Goal: Transaction & Acquisition: Book appointment/travel/reservation

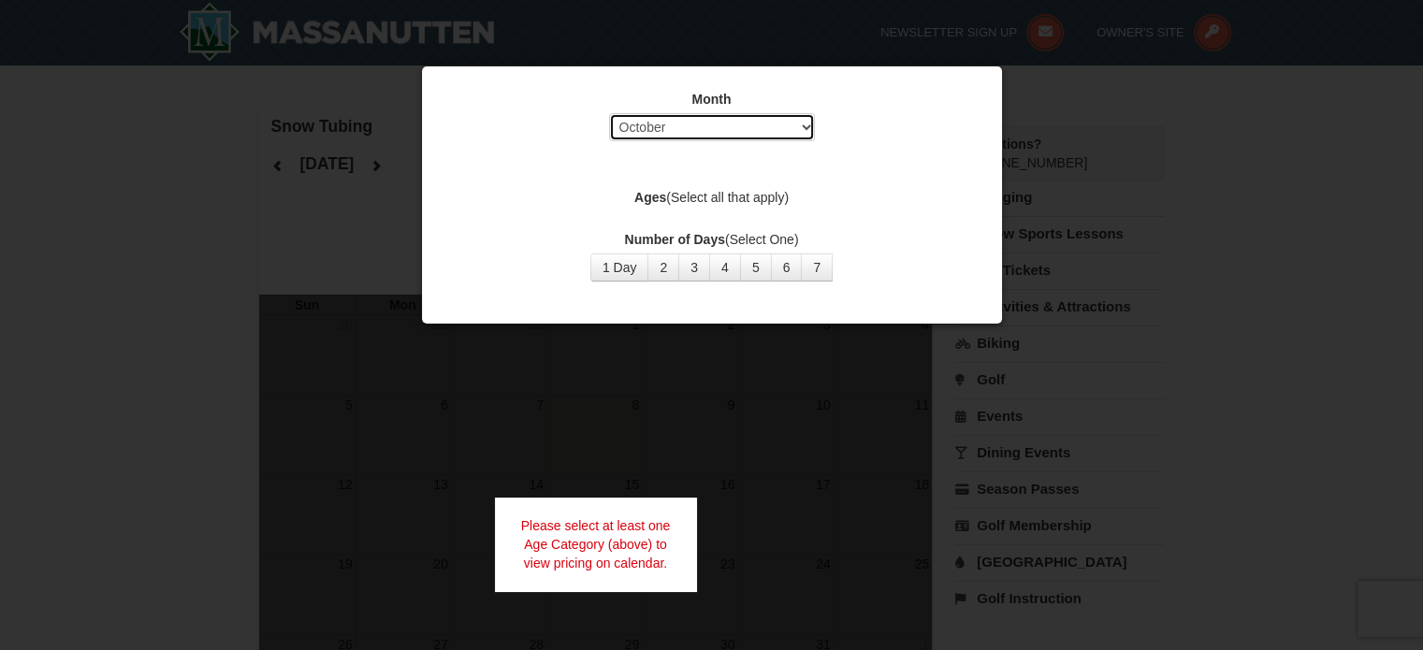
click at [711, 121] on select "Select October November December January February March April May June July Aug…" at bounding box center [712, 127] width 206 height 28
select select "12"
click at [609, 113] on select "Select October November December January February March April May June July Aug…" at bounding box center [712, 127] width 206 height 28
click at [597, 276] on button "1 Day" at bounding box center [619, 268] width 59 height 28
click at [724, 186] on div "Month Select October November December January February March April May June Ju…" at bounding box center [711, 186] width 561 height 220
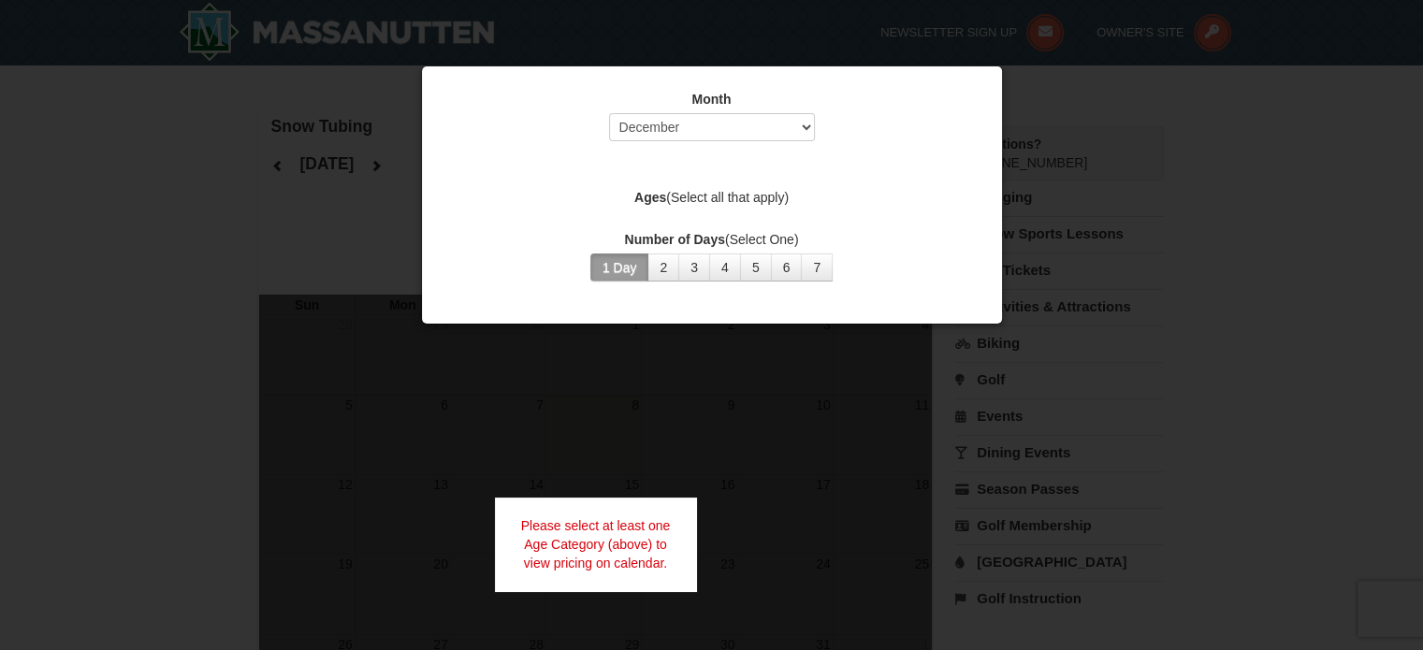
click at [708, 194] on label "Ages (Select all that apply)" at bounding box center [711, 197] width 533 height 19
click at [651, 196] on strong "Ages" at bounding box center [650, 197] width 32 height 15
click at [699, 209] on div "Ages (Select all that apply)" at bounding box center [711, 199] width 533 height 23
click at [708, 196] on label "Ages (Select all that apply)" at bounding box center [711, 197] width 533 height 19
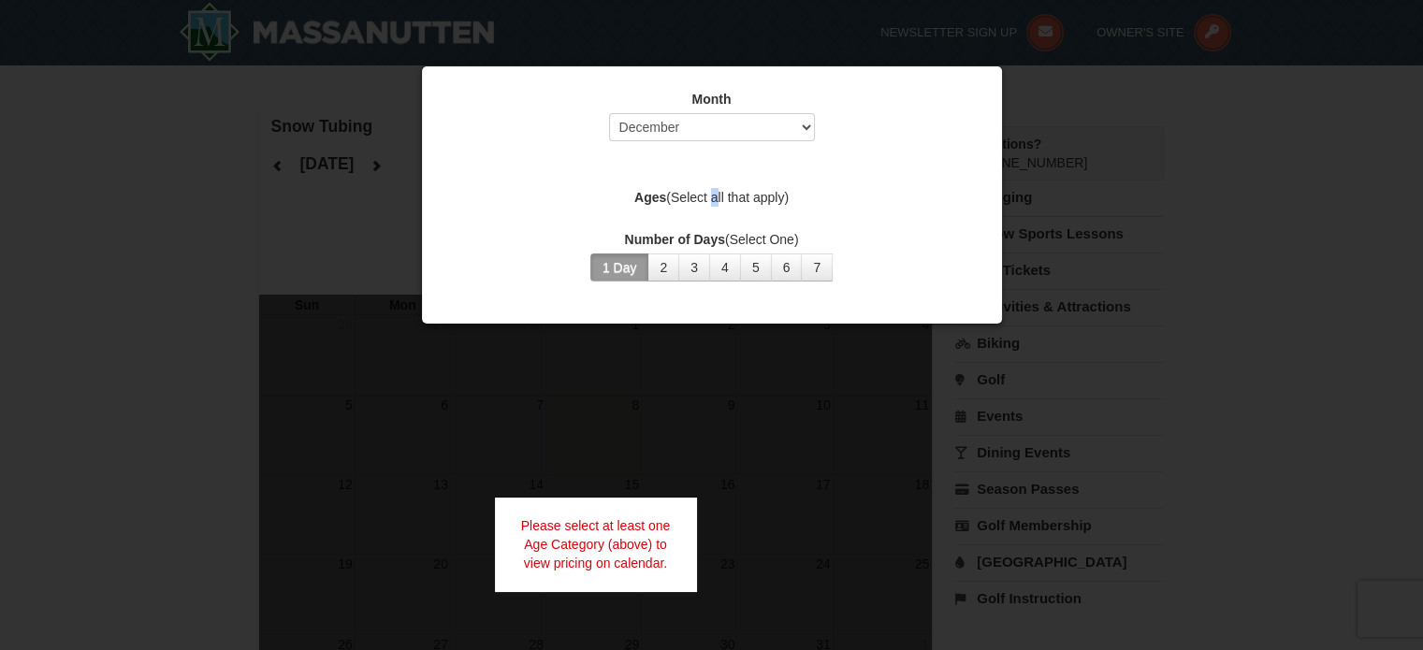
click at [708, 196] on label "Ages (Select all that apply)" at bounding box center [711, 197] width 533 height 19
click at [932, 96] on label "Month" at bounding box center [711, 99] width 533 height 19
click at [1231, 190] on div at bounding box center [711, 325] width 1423 height 650
click at [792, 270] on button "6" at bounding box center [787, 268] width 32 height 28
click at [616, 269] on button "1 Day" at bounding box center [619, 268] width 59 height 28
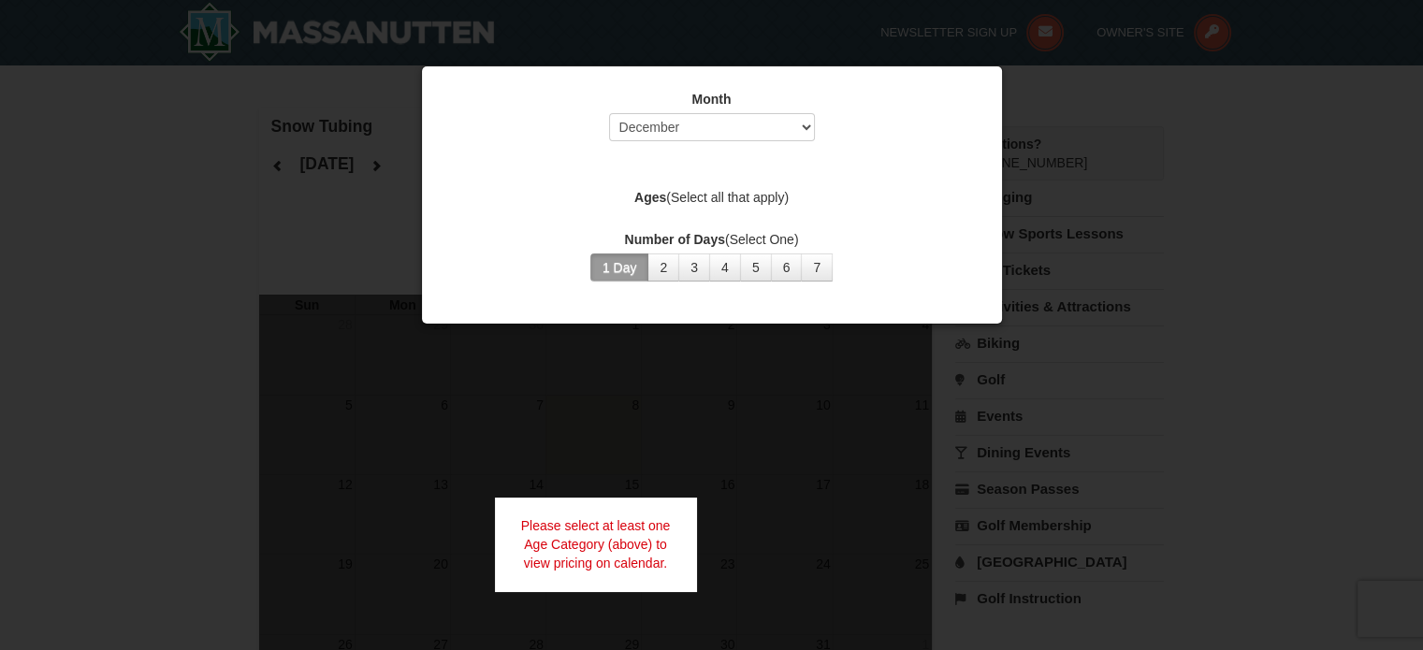
click at [735, 162] on div "Month Select October November December January February March April May June Ju…" at bounding box center [711, 186] width 561 height 220
click at [719, 185] on div "Month Select October November December January February March April May June Ju…" at bounding box center [711, 186] width 561 height 220
click at [711, 136] on select "Select October November December January February March April May June July Aug…" at bounding box center [712, 127] width 206 height 28
click at [609, 113] on select "Select October November December January February March April May June July Aug…" at bounding box center [712, 127] width 206 height 28
click at [1207, 267] on div at bounding box center [711, 325] width 1423 height 650
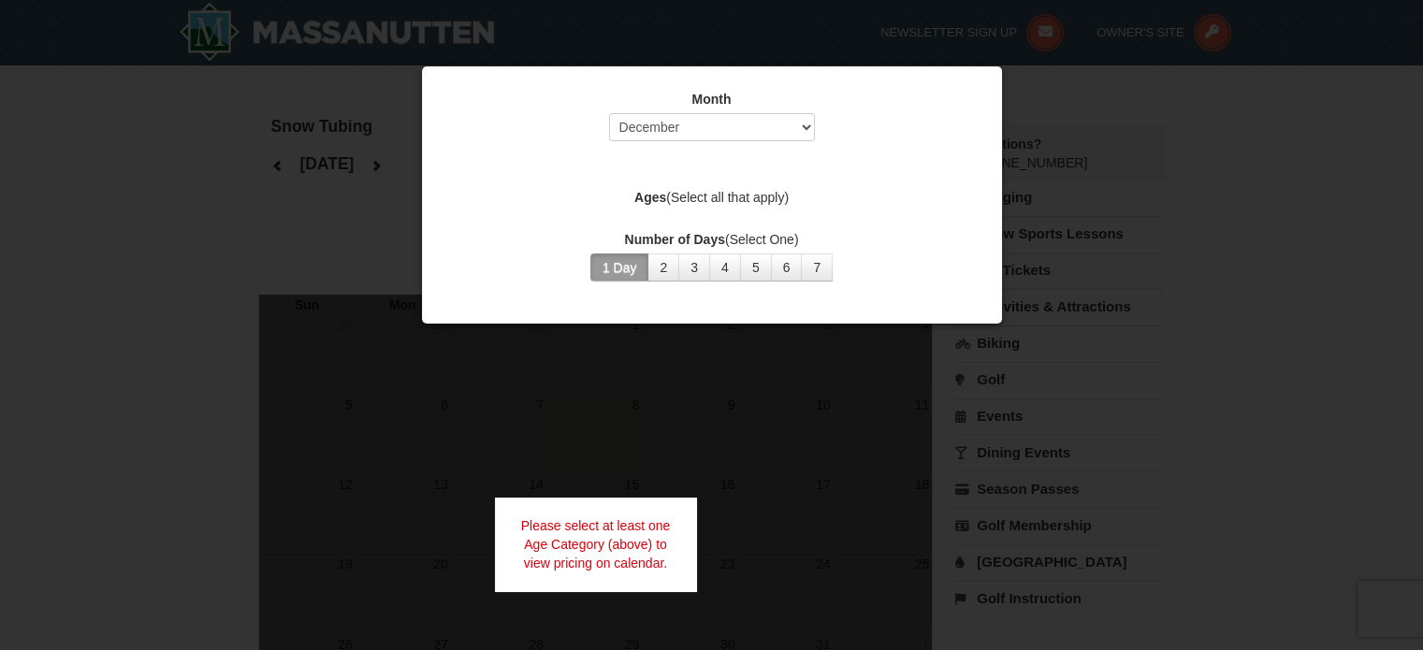
click at [312, 164] on div at bounding box center [711, 325] width 1423 height 650
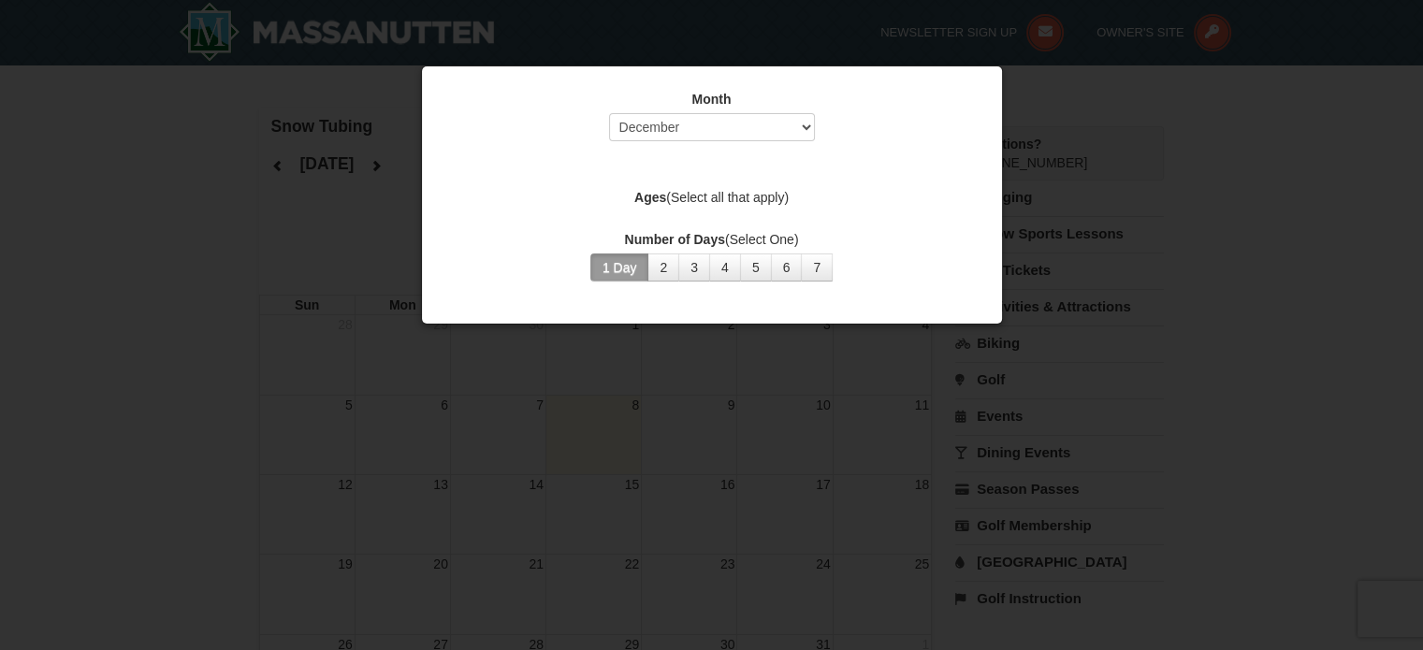
click at [614, 271] on button "1 Day" at bounding box center [619, 268] width 59 height 28
click at [761, 186] on div "Month Select October November December January February March April May June Ju…" at bounding box center [711, 186] width 561 height 220
click at [745, 196] on label "Ages (Select all that apply)" at bounding box center [711, 197] width 533 height 19
click at [660, 204] on label "Ages (Select all that apply)" at bounding box center [711, 197] width 533 height 19
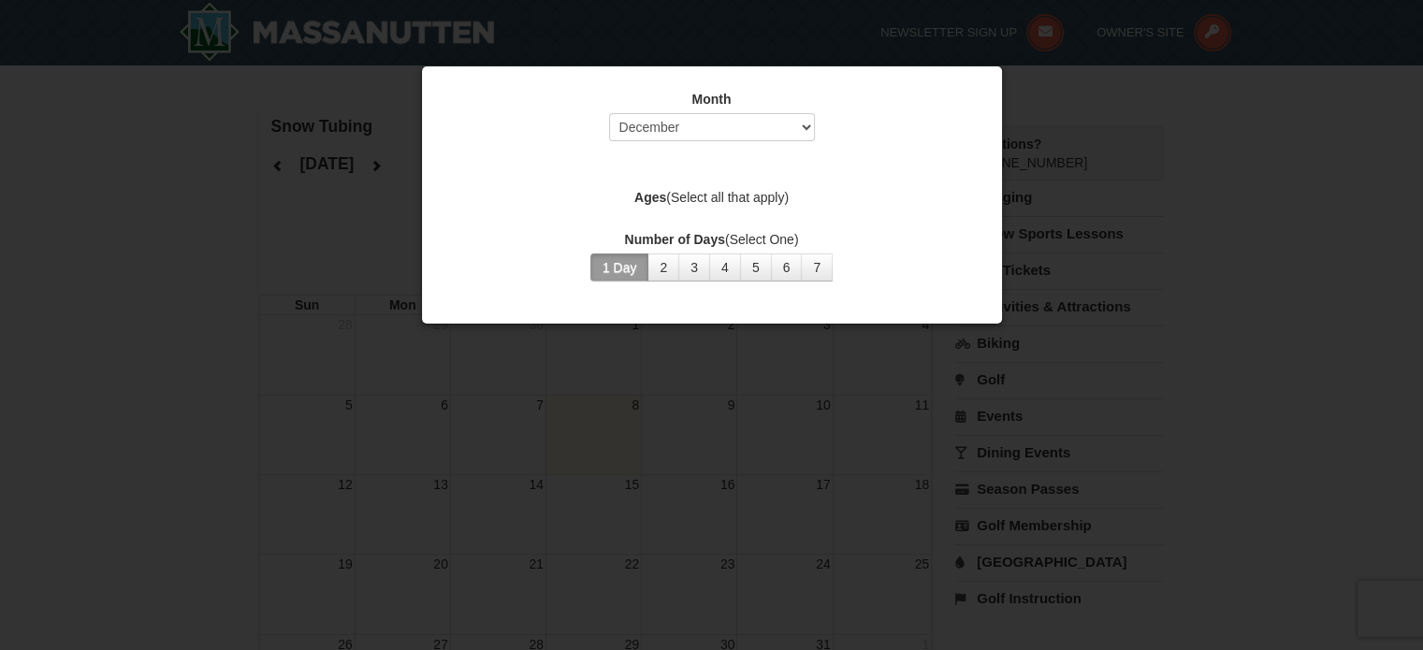
click at [649, 194] on strong "Ages" at bounding box center [650, 197] width 32 height 15
click at [727, 157] on div "Month Select October November December January February March April May June Ju…" at bounding box center [711, 186] width 561 height 220
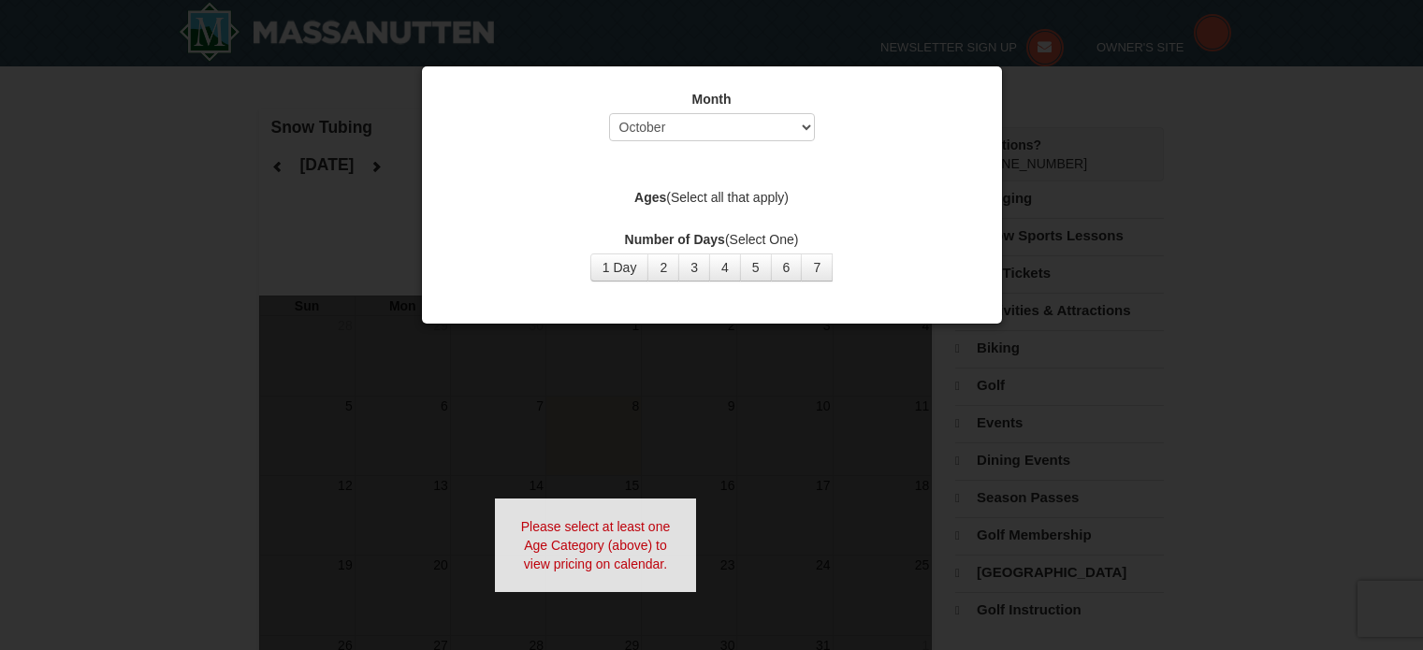
select select "10"
